Goal: Use online tool/utility: Utilize a website feature to perform a specific function

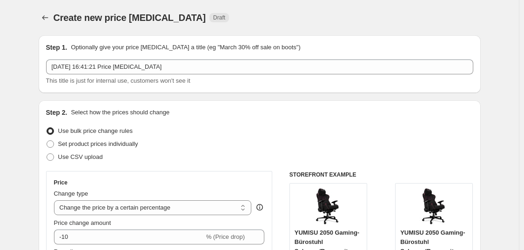
select select "percentage"
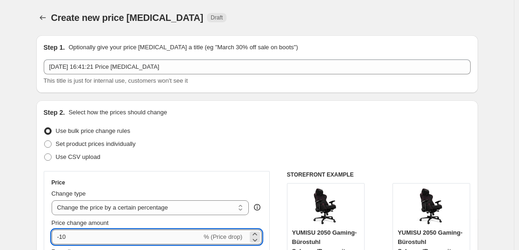
click at [132, 241] on input "-10" at bounding box center [127, 237] width 150 height 15
type input "-1"
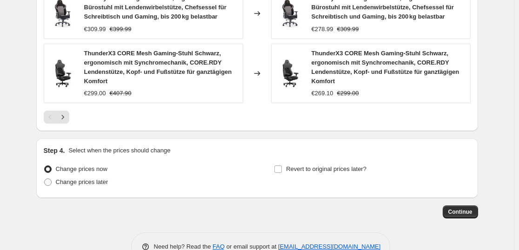
scroll to position [779, 0]
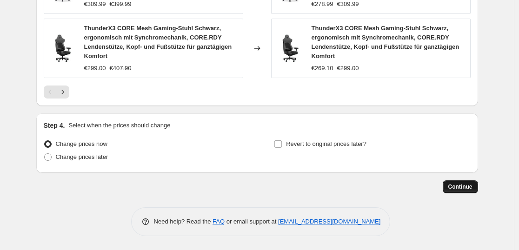
type input "-63"
click at [462, 182] on button "Continue" at bounding box center [460, 186] width 35 height 13
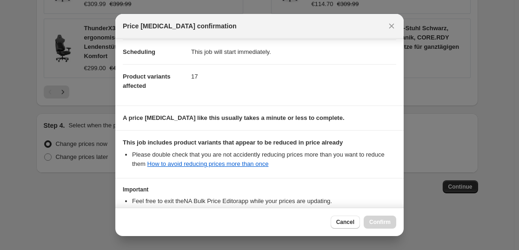
scroll to position [141, 0]
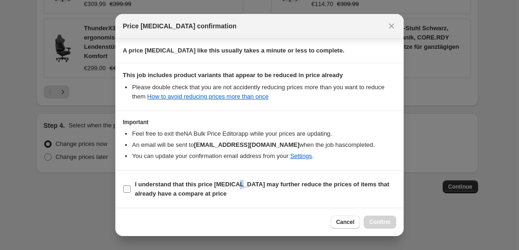
click at [236, 181] on b "I understand that this price [MEDICAL_DATA] may further reduce the prices of it…" at bounding box center [262, 189] width 254 height 16
click at [131, 186] on input "I understand that this price [MEDICAL_DATA] may further reduce the prices of it…" at bounding box center [126, 189] width 7 height 7
checkbox input "true"
drag, startPoint x: 375, startPoint y: 219, endPoint x: 400, endPoint y: 247, distance: 37.2
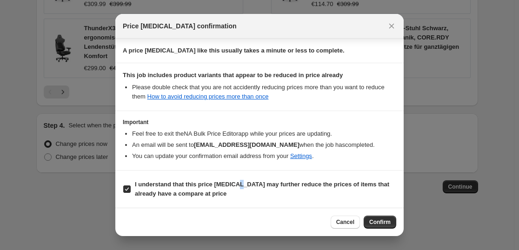
click at [376, 218] on button "Confirm" at bounding box center [380, 222] width 33 height 13
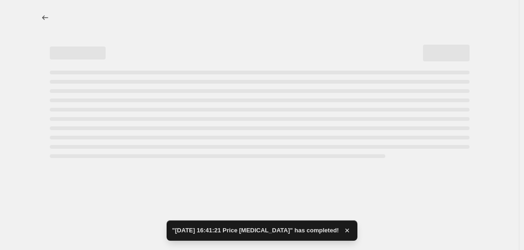
select select "percentage"
